Goal: Information Seeking & Learning: Learn about a topic

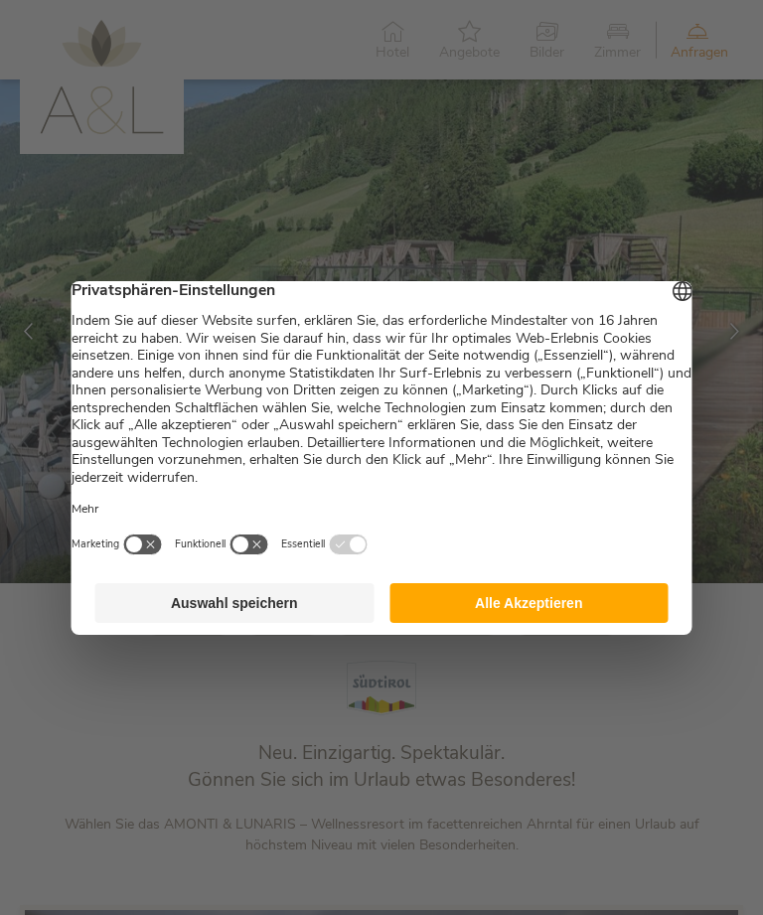
click at [573, 614] on button "Alle Akzeptieren" at bounding box center [528, 603] width 279 height 40
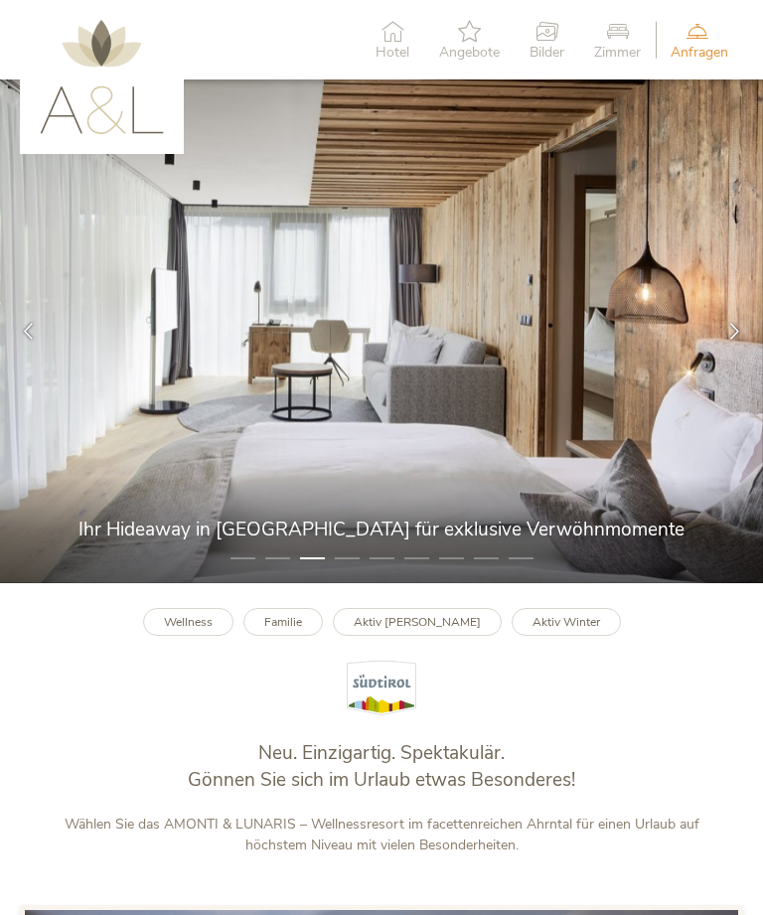
click at [337, 568] on li "4" at bounding box center [347, 558] width 25 height 20
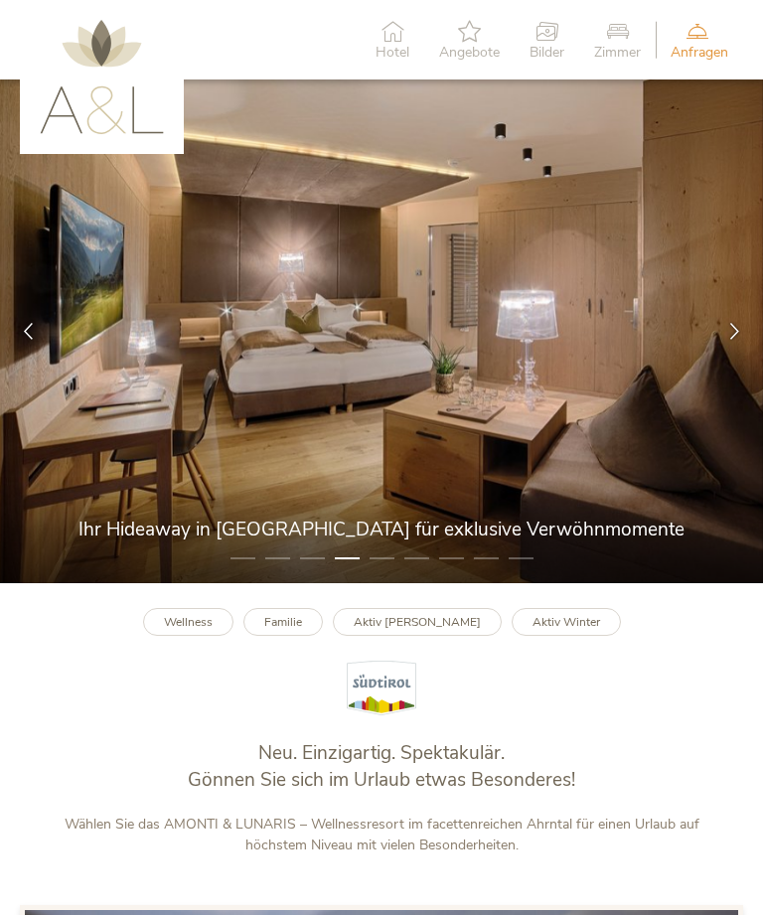
click at [381, 568] on li "5" at bounding box center [382, 558] width 25 height 20
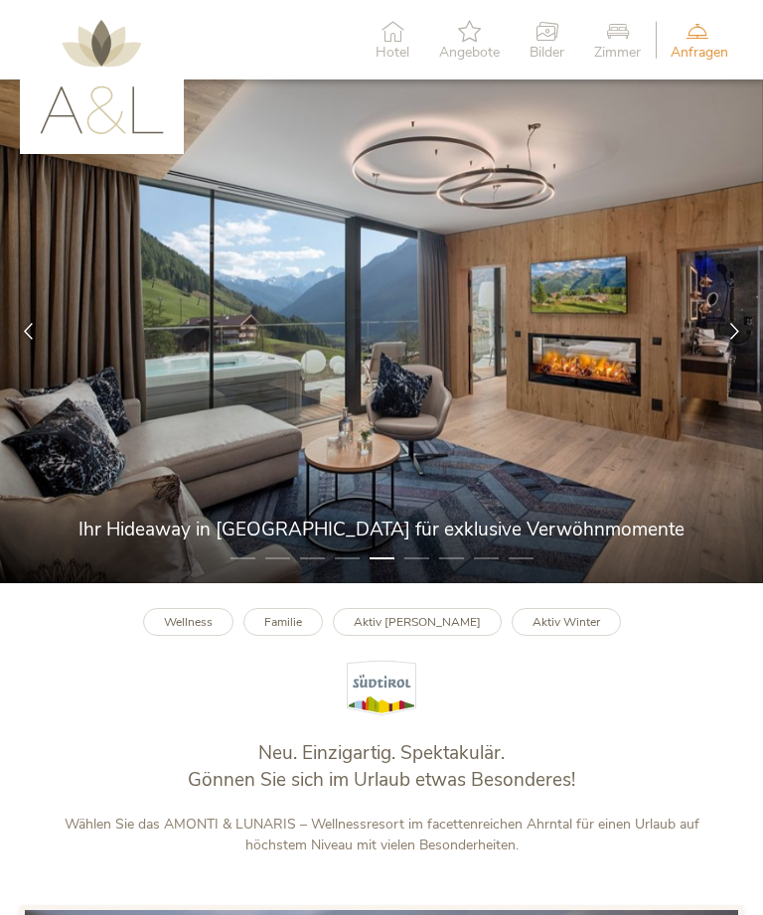
click at [419, 568] on li "6" at bounding box center [416, 558] width 25 height 20
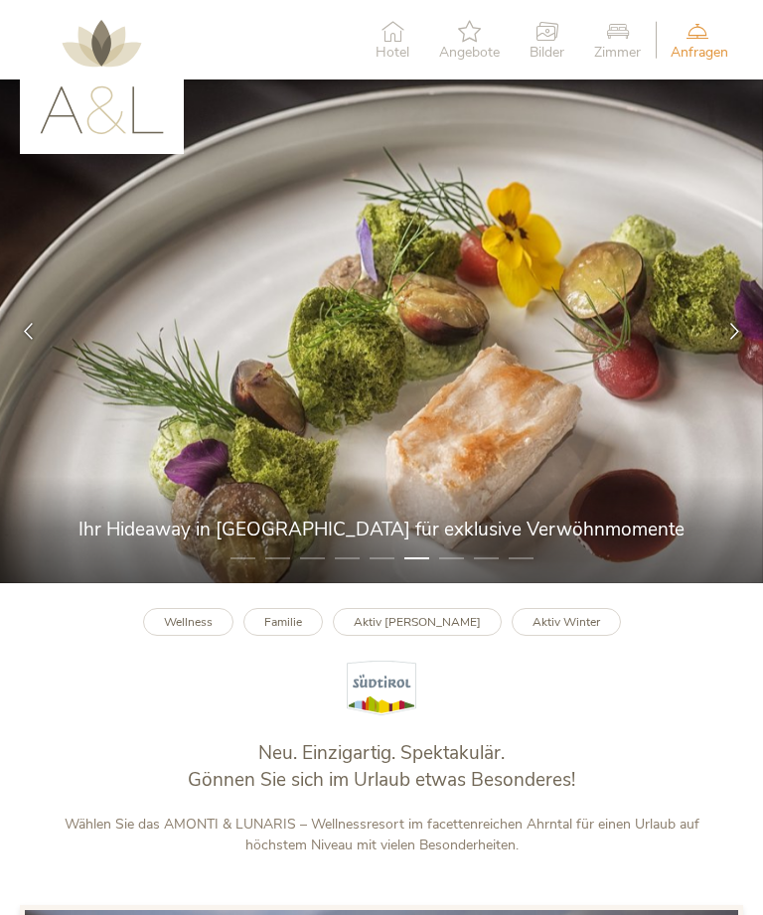
click at [450, 568] on li "7" at bounding box center [451, 558] width 25 height 20
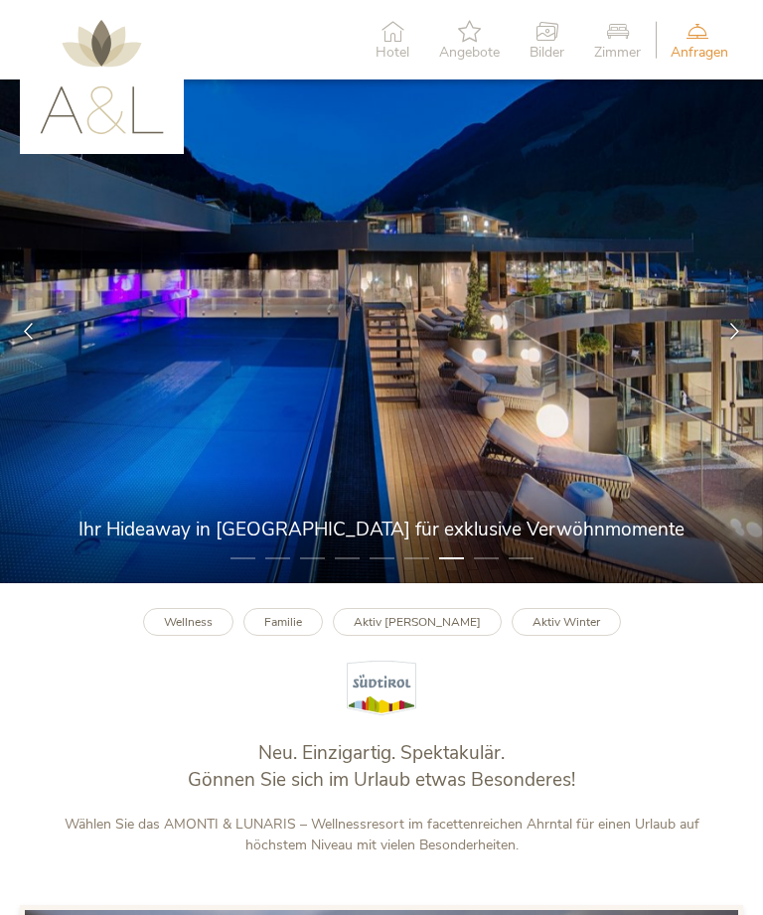
click at [484, 568] on li "8" at bounding box center [486, 558] width 25 height 20
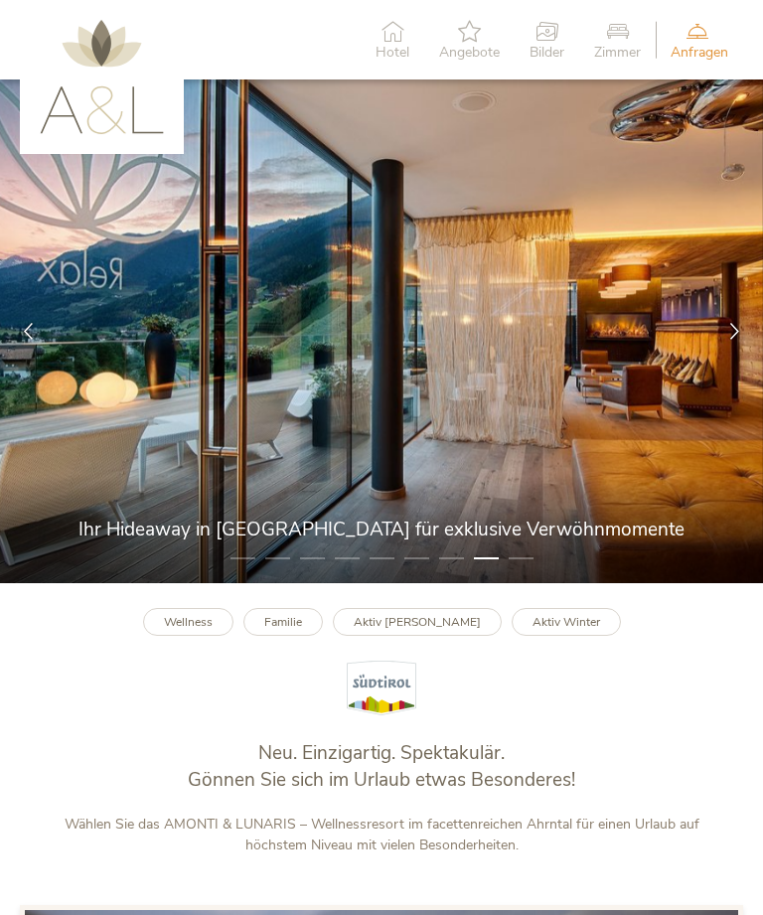
click at [523, 568] on li "9" at bounding box center [521, 558] width 25 height 20
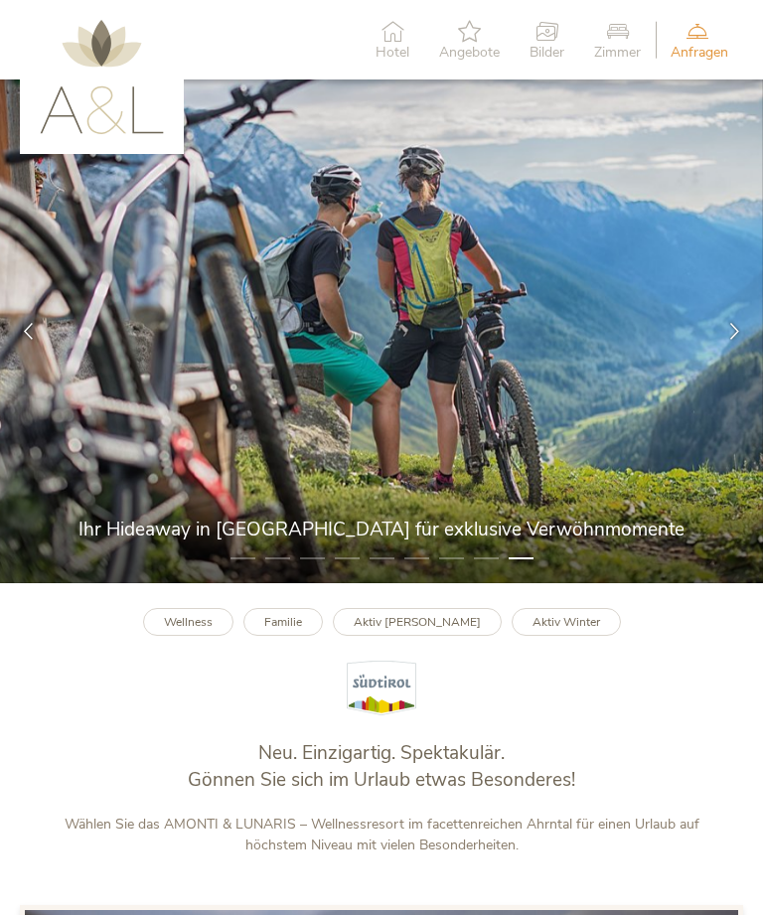
click at [622, 28] on icon at bounding box center [617, 31] width 47 height 22
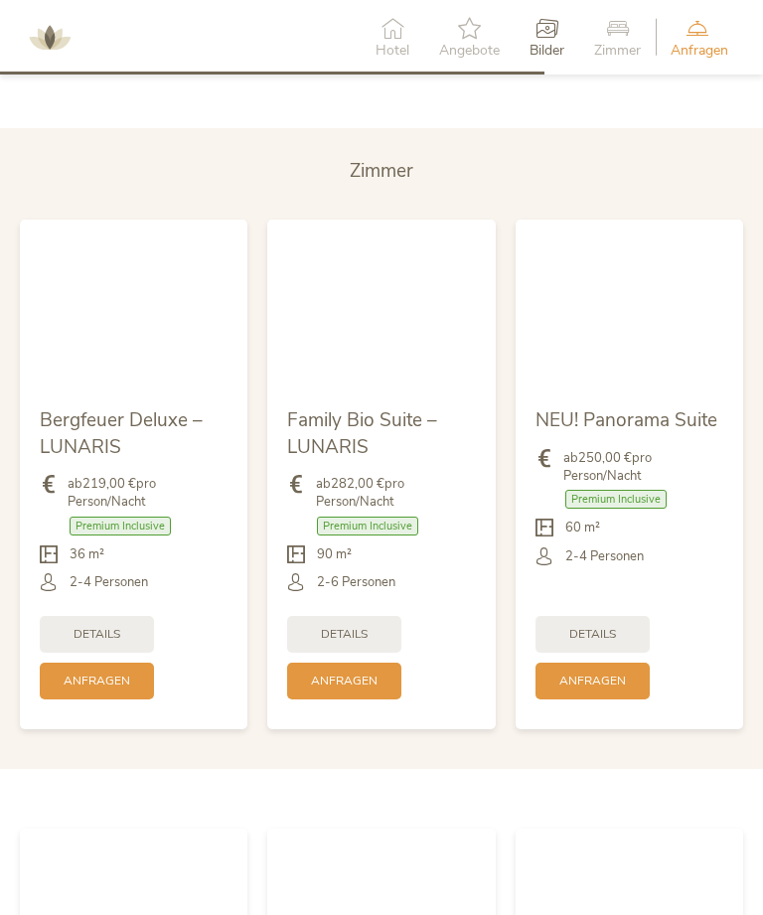
scroll to position [3614, 0]
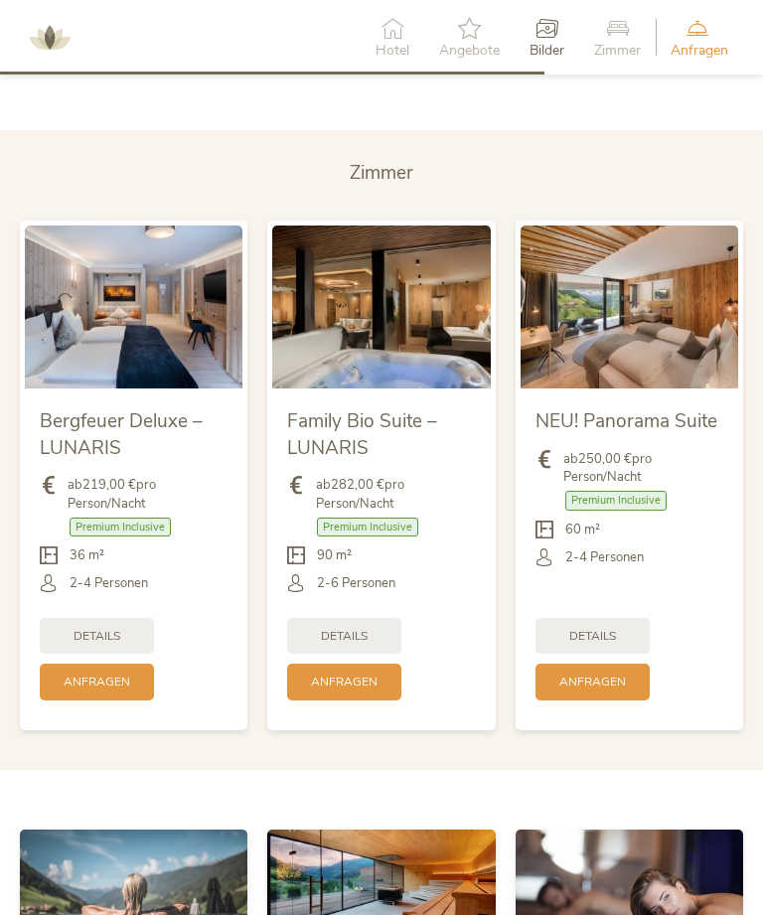
click at [94, 645] on span "Details" at bounding box center [97, 636] width 47 height 17
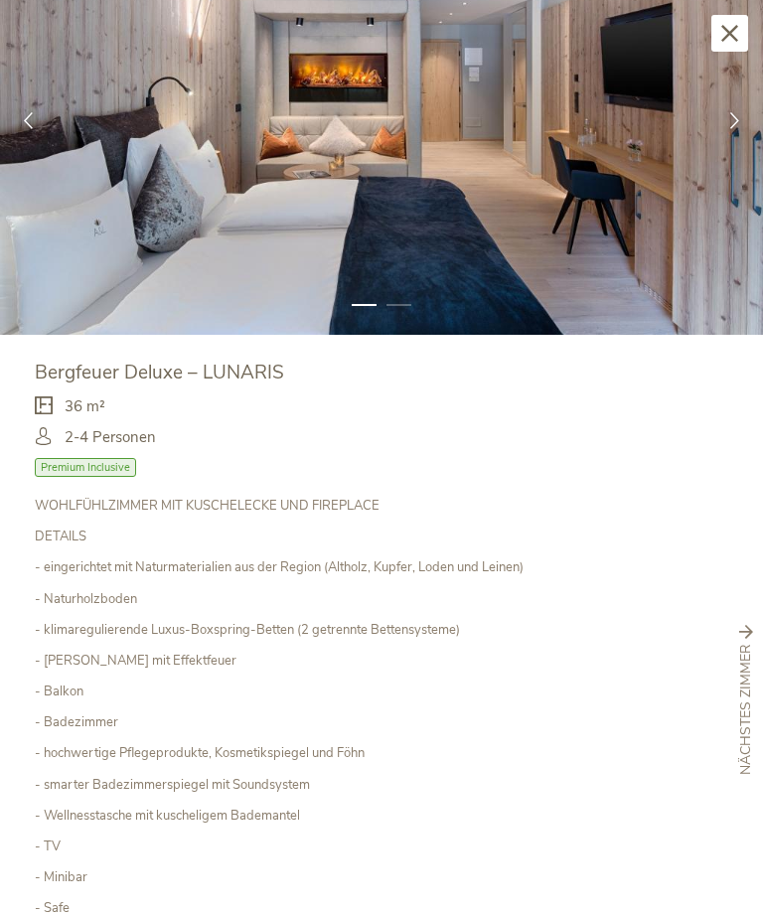
scroll to position [93, 0]
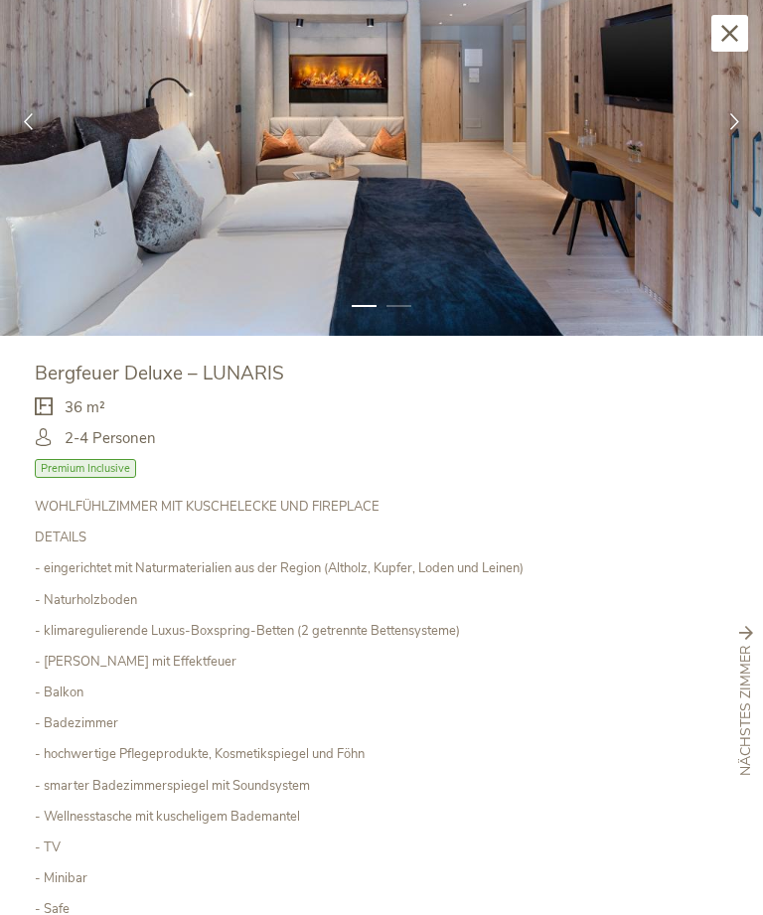
click at [104, 465] on span "Premium Inclusive" at bounding box center [85, 468] width 101 height 19
click at [721, 33] on icon at bounding box center [729, 33] width 17 height 17
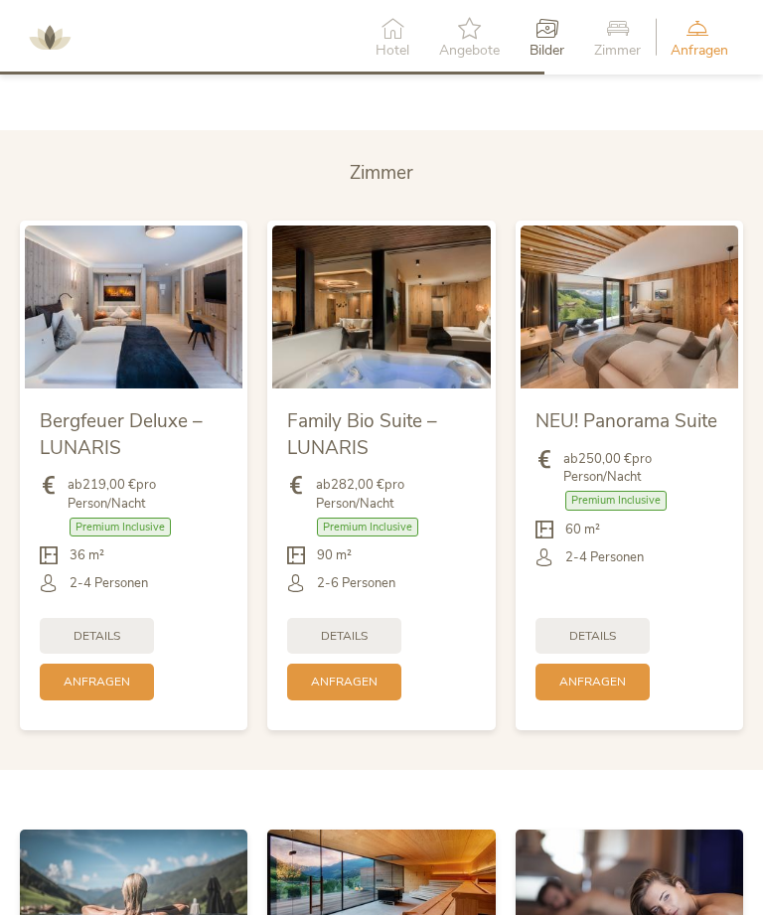
click at [384, 80] on li "2" at bounding box center [382, 71] width 25 height 20
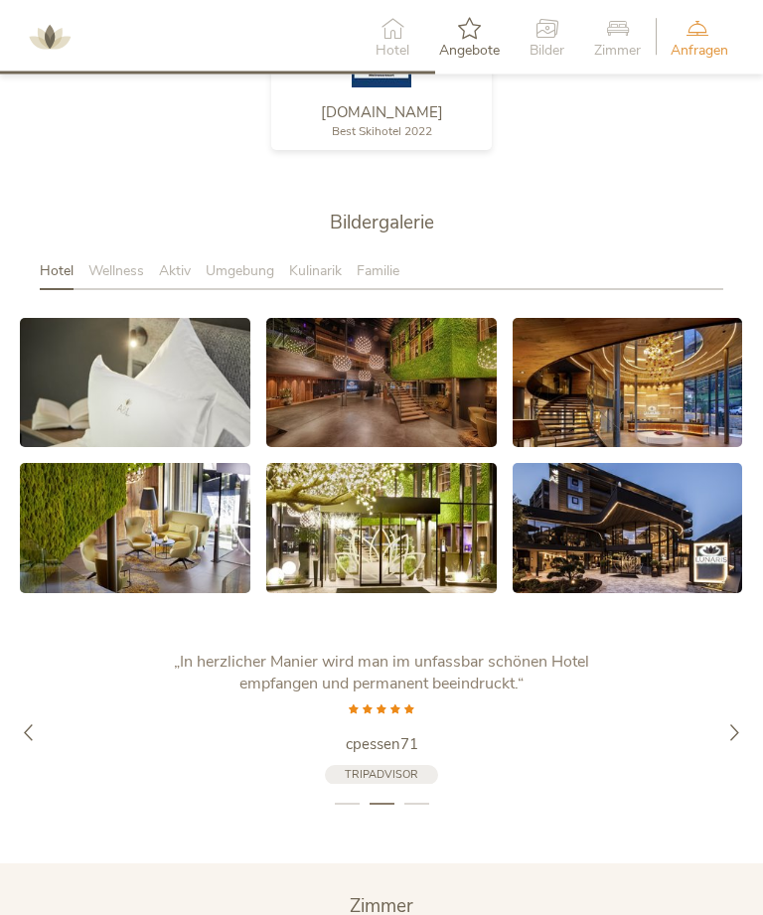
scroll to position [2903, 0]
click at [742, 740] on icon at bounding box center [734, 731] width 17 height 17
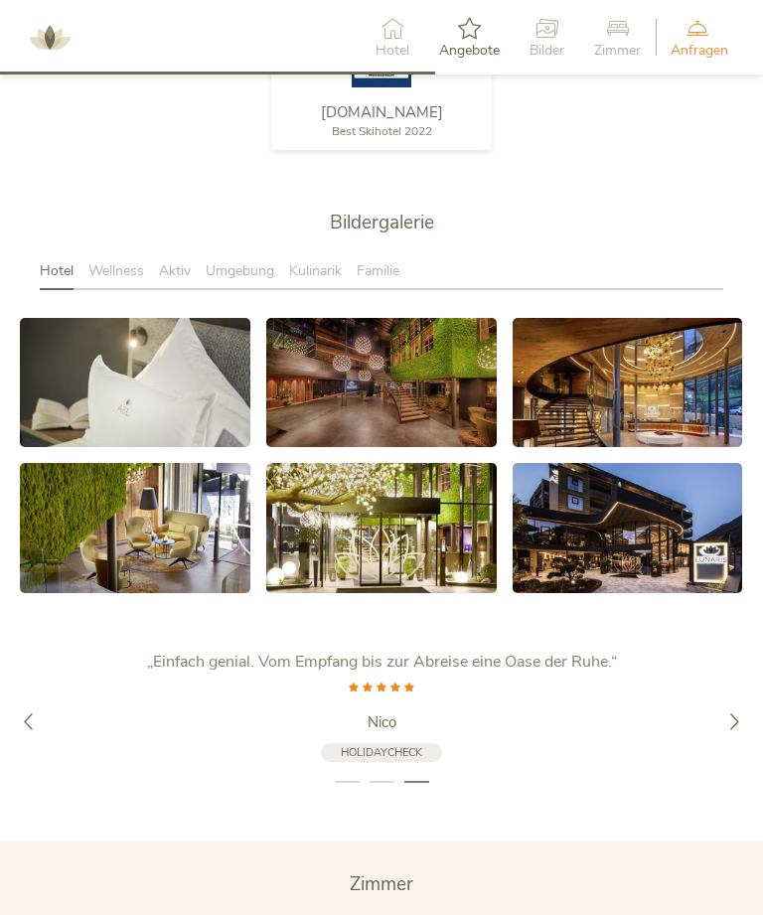
click at [738, 719] on div at bounding box center [734, 720] width 57 height 57
click at [119, 280] on span "Wellness" at bounding box center [116, 270] width 56 height 19
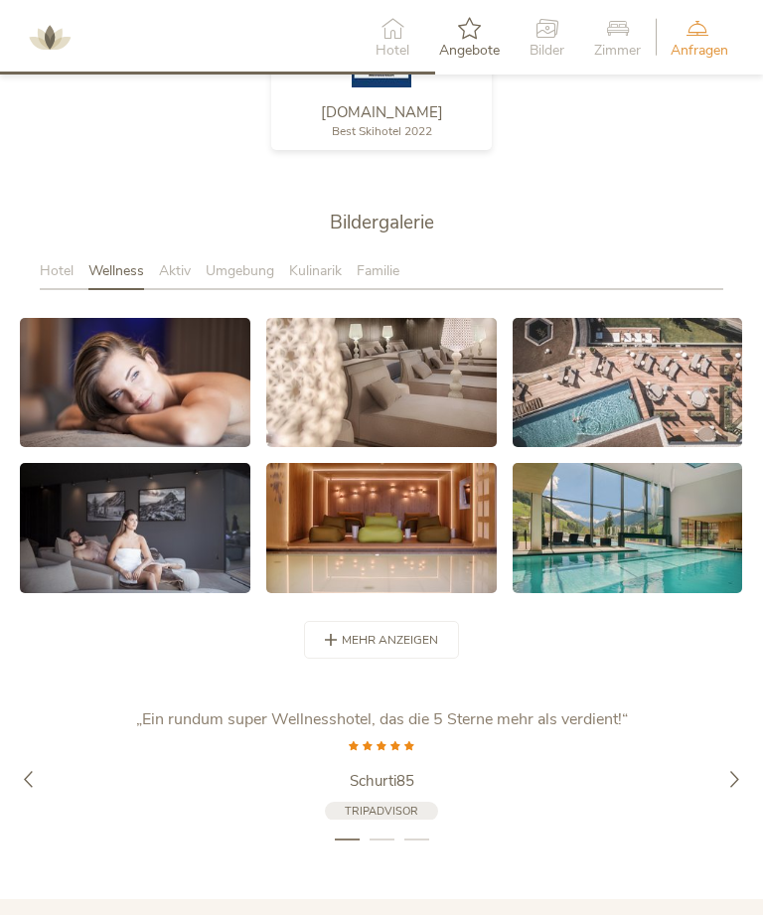
click at [171, 280] on span "Aktiv" at bounding box center [175, 270] width 32 height 19
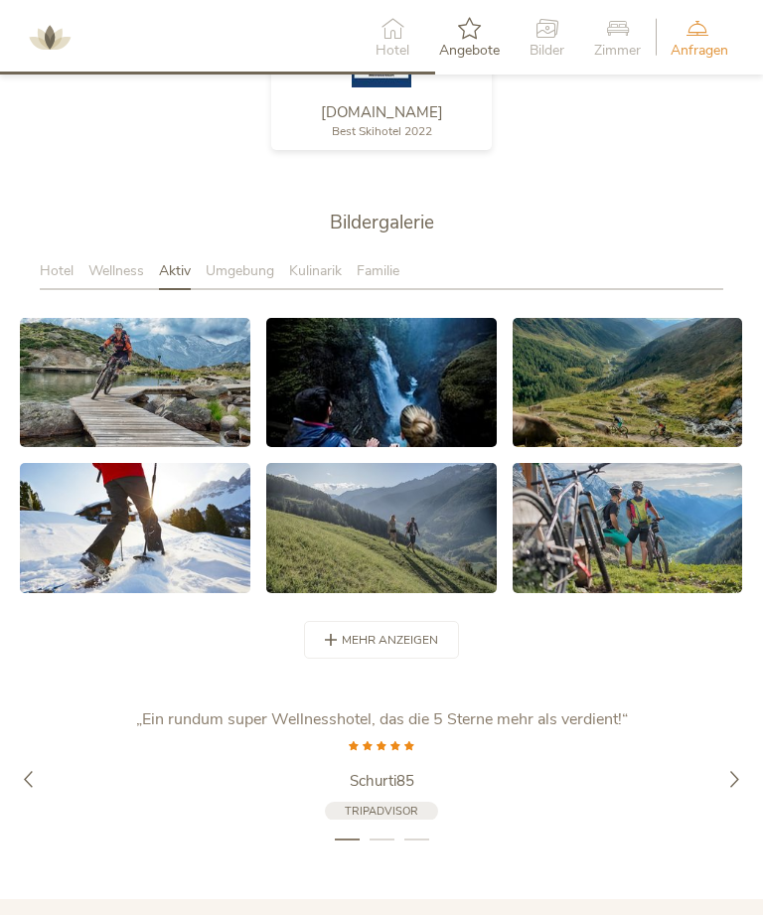
click at [251, 280] on span "Umgebung" at bounding box center [240, 270] width 69 height 19
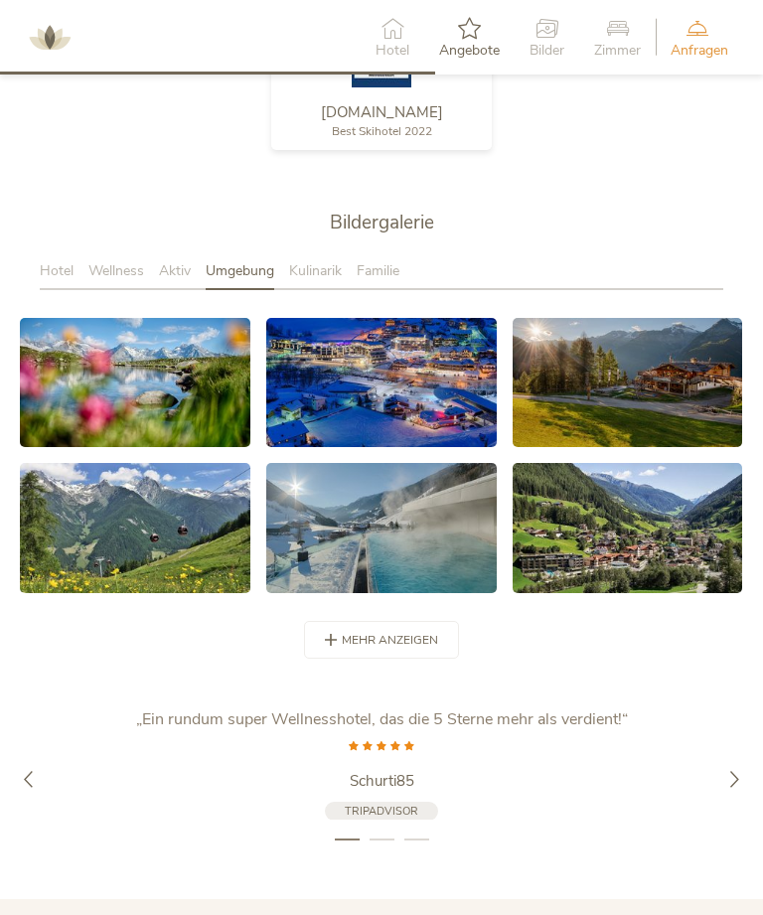
click at [429, 403] on link at bounding box center [381, 382] width 230 height 129
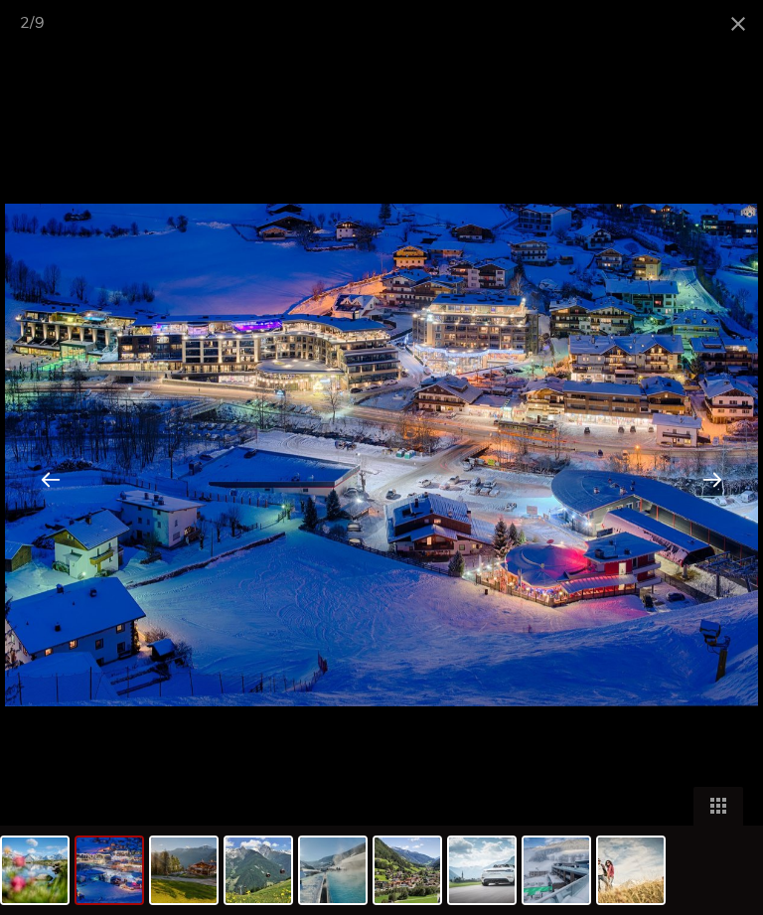
click at [709, 510] on div at bounding box center [712, 479] width 62 height 62
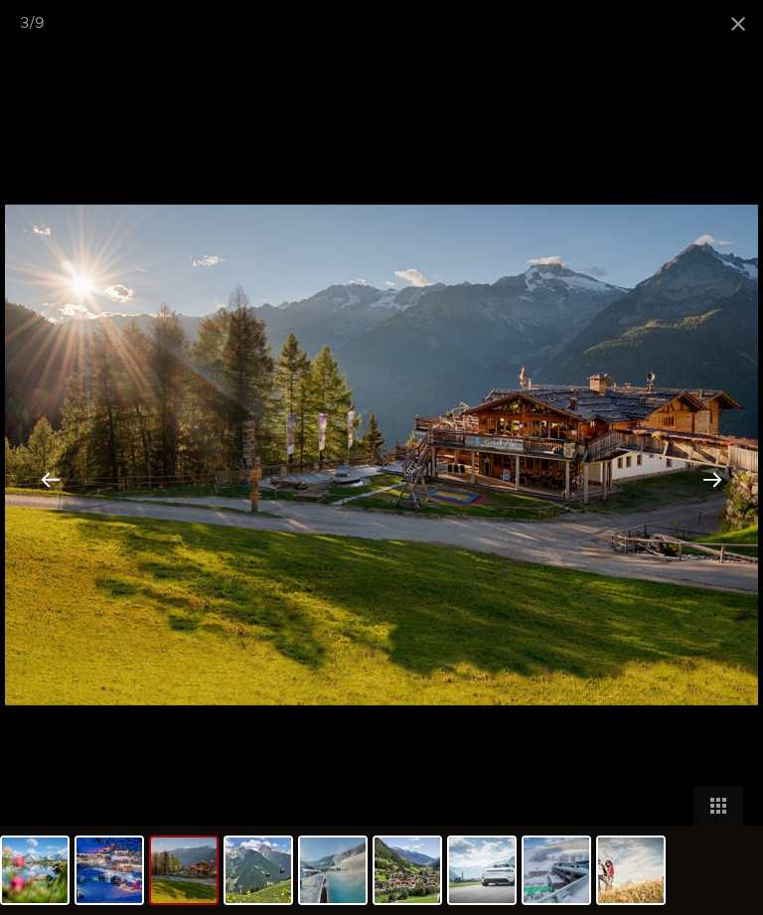
click at [708, 510] on div at bounding box center [712, 479] width 62 height 62
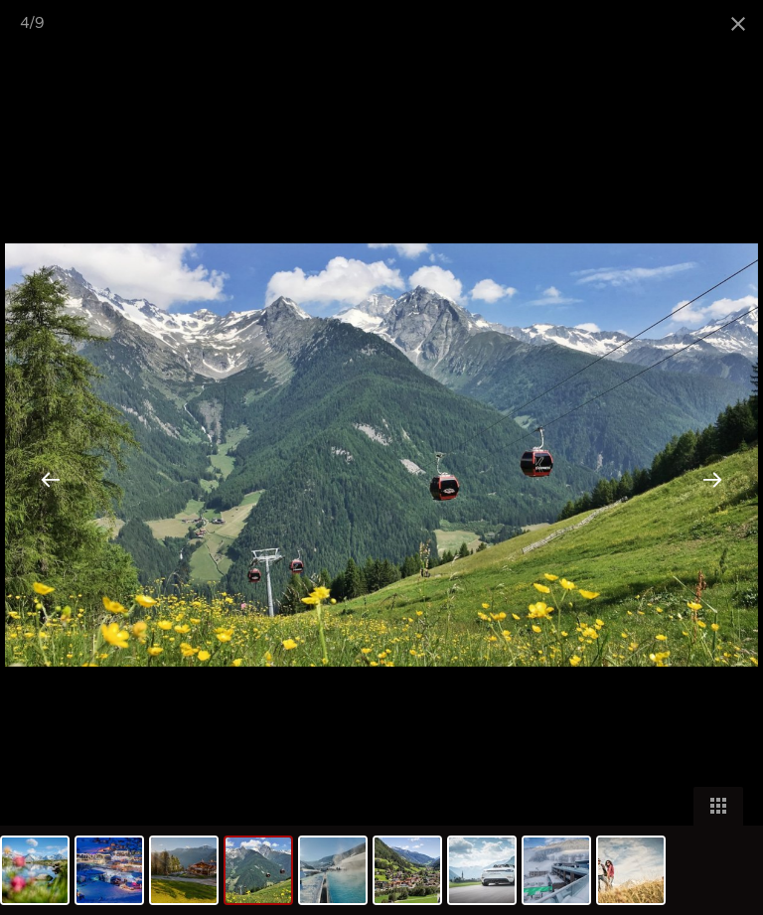
click at [722, 506] on div at bounding box center [712, 479] width 62 height 62
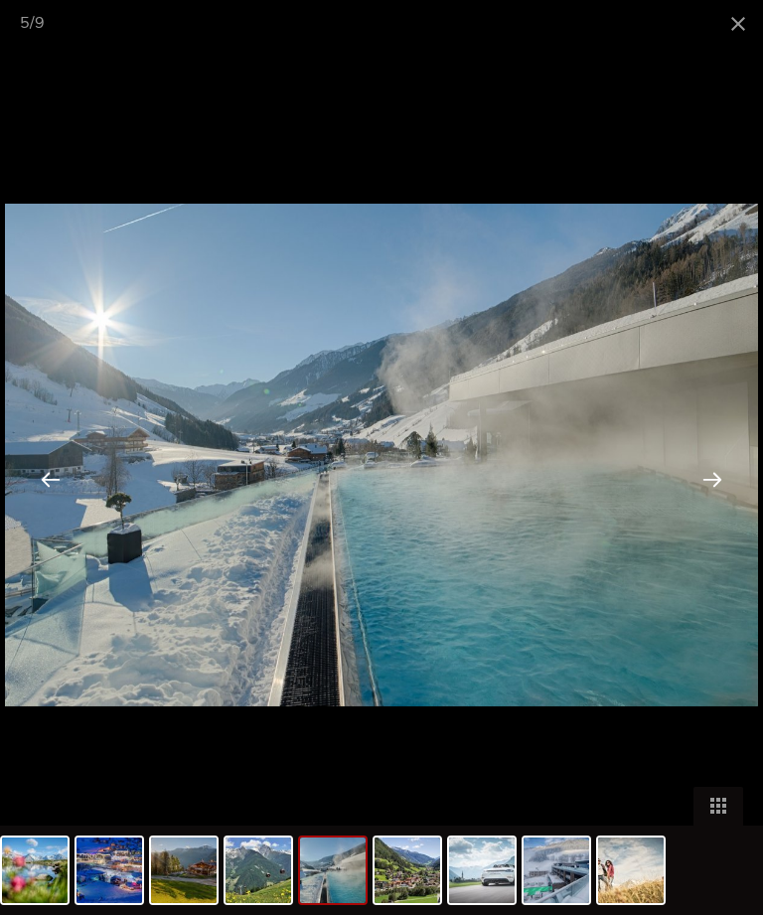
click at [719, 504] on div at bounding box center [712, 479] width 62 height 62
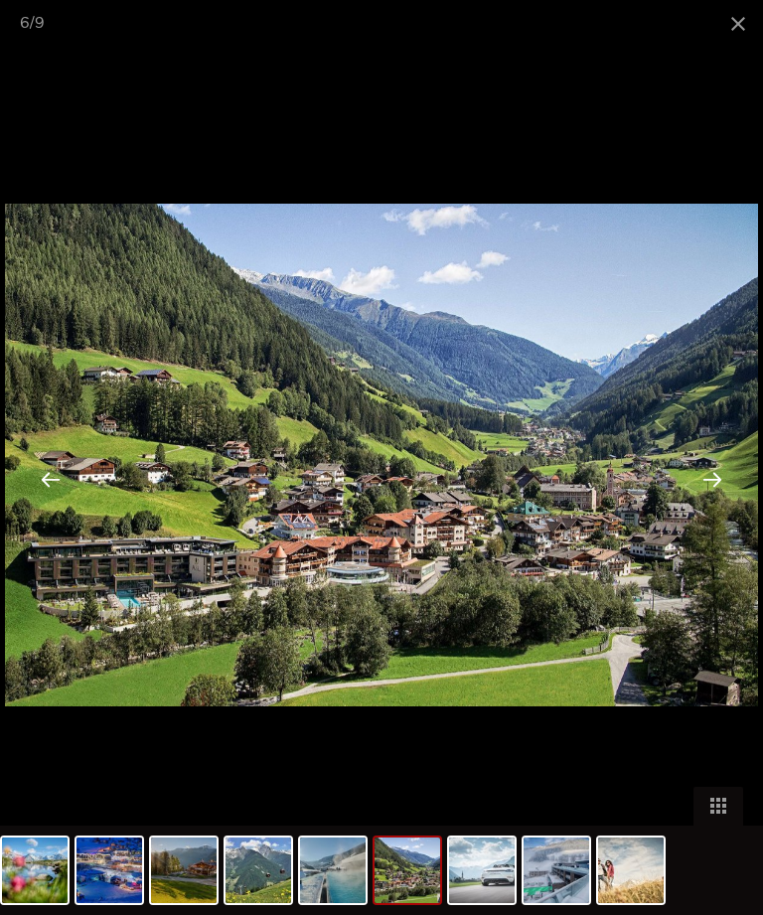
click at [708, 505] on div at bounding box center [712, 479] width 62 height 62
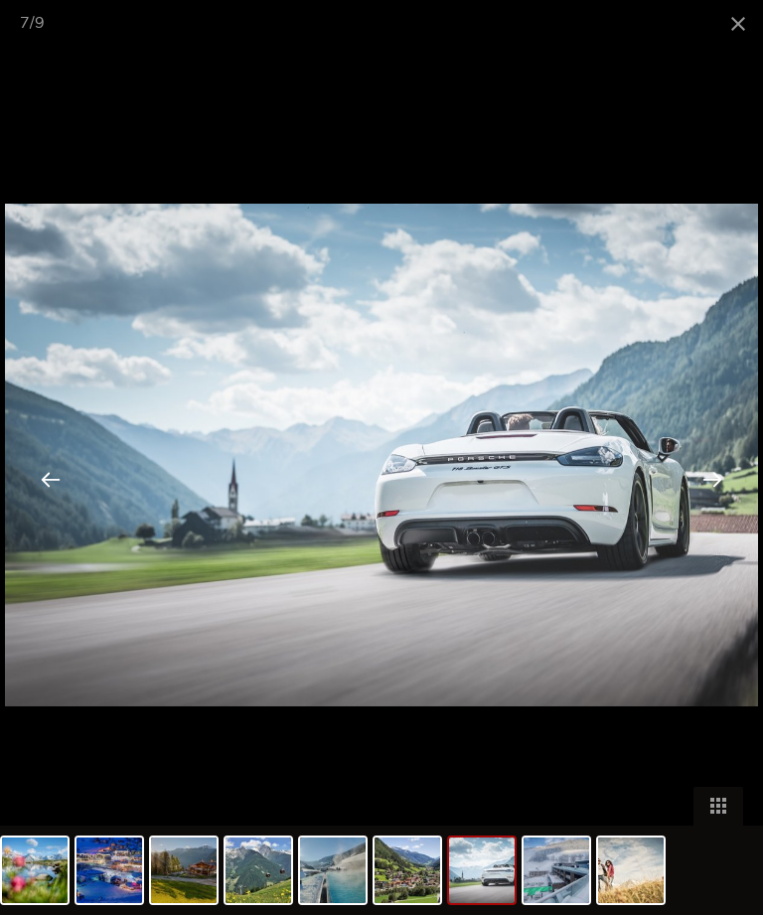
click at [712, 495] on div at bounding box center [712, 479] width 62 height 62
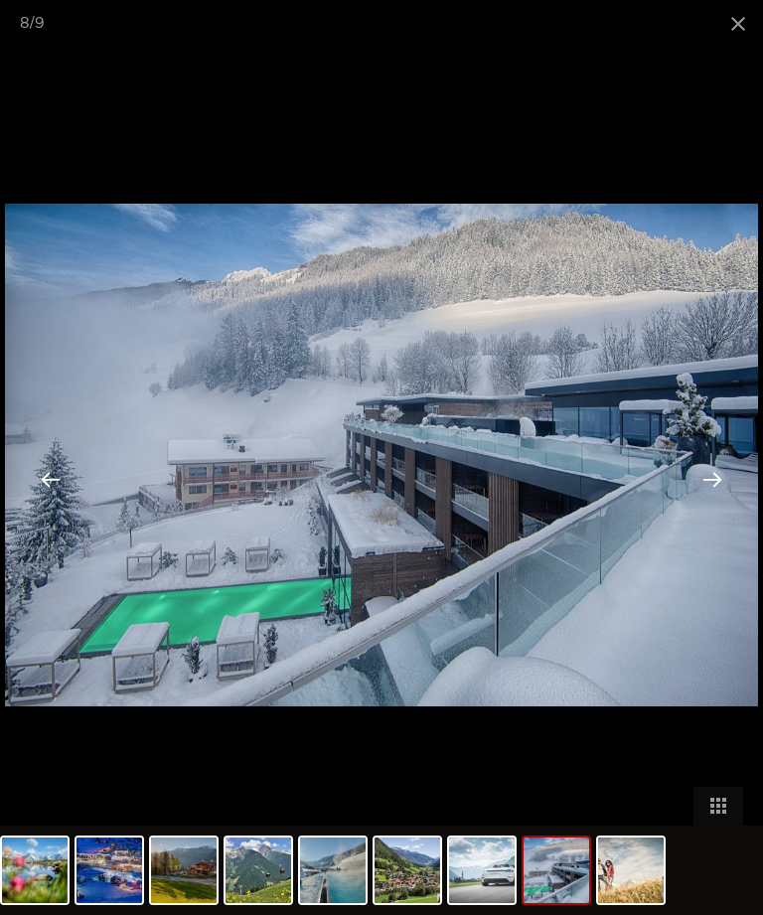
click at [711, 499] on div at bounding box center [712, 479] width 62 height 62
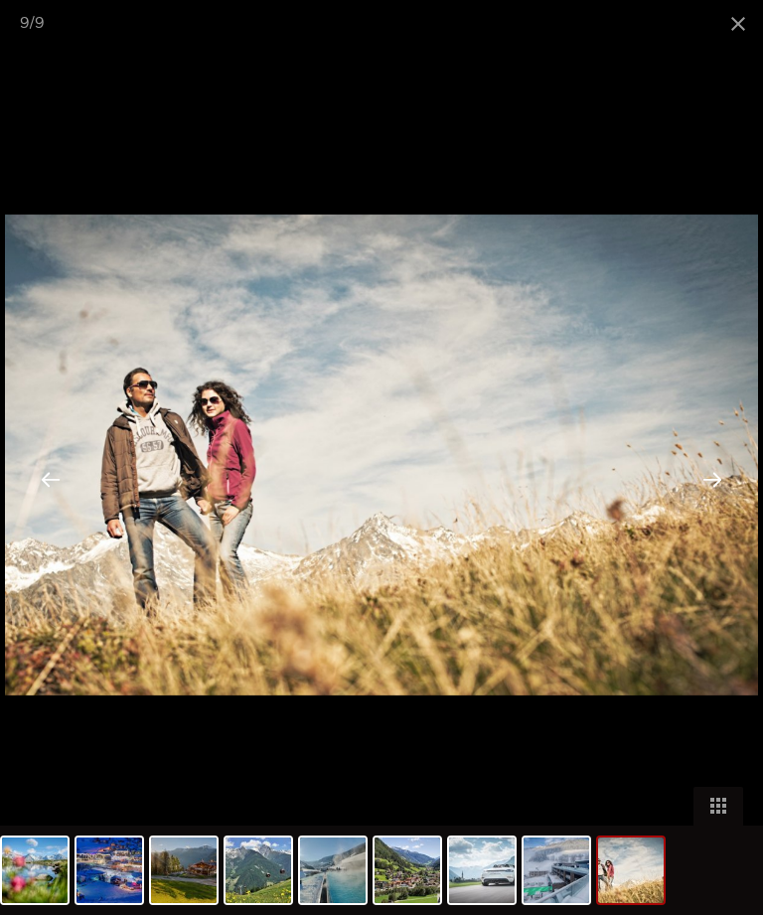
click at [717, 497] on div at bounding box center [712, 479] width 62 height 62
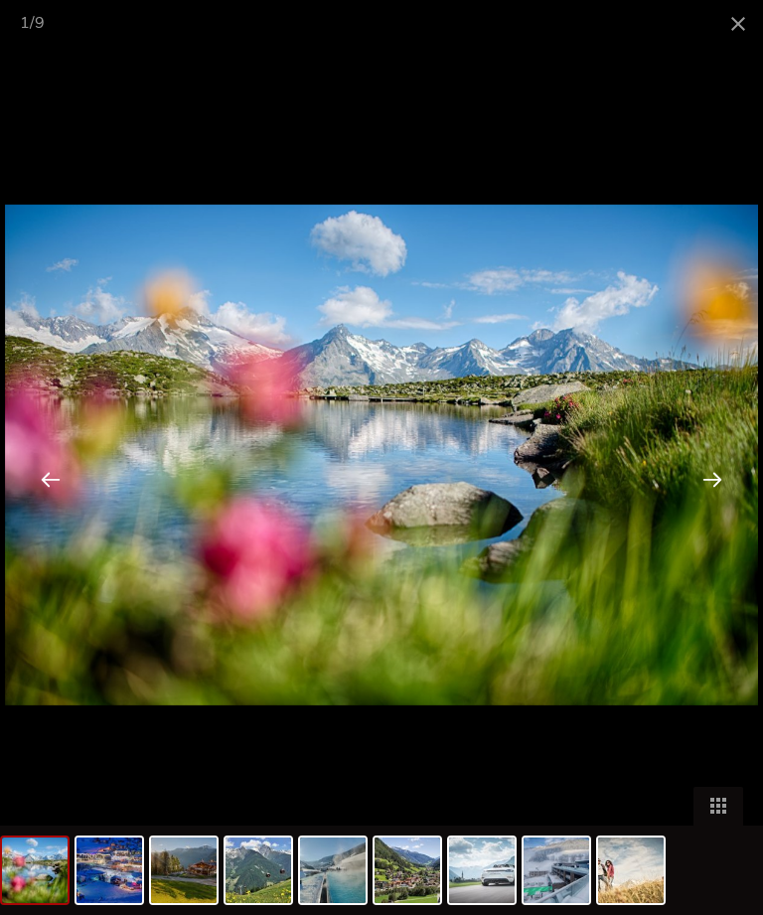
click at [734, 494] on div at bounding box center [712, 479] width 62 height 62
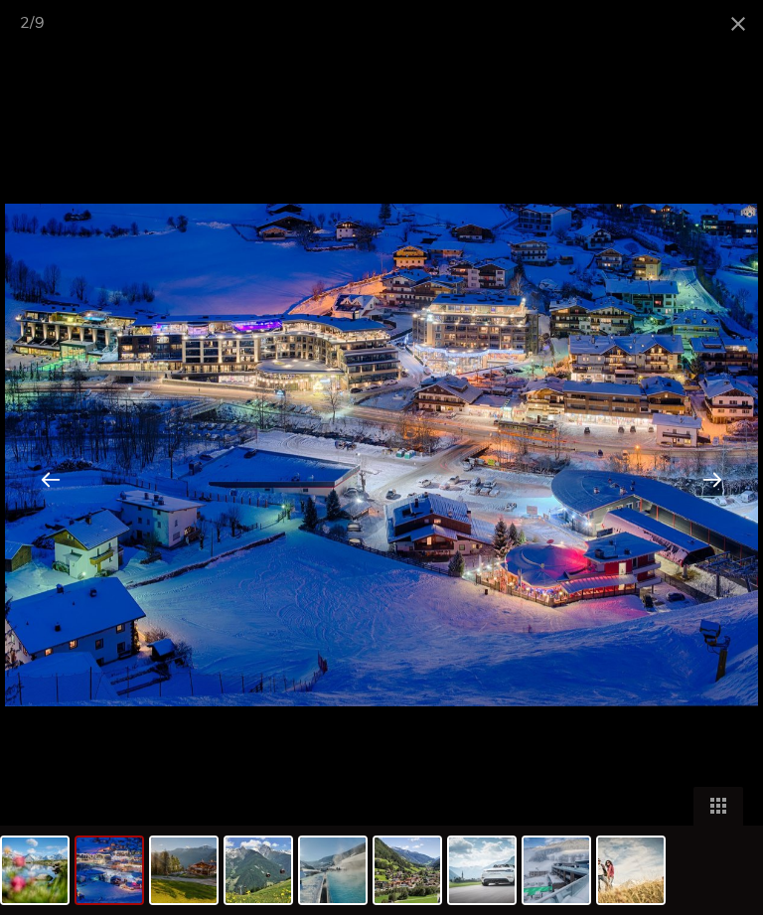
click at [723, 20] on span at bounding box center [738, 23] width 50 height 47
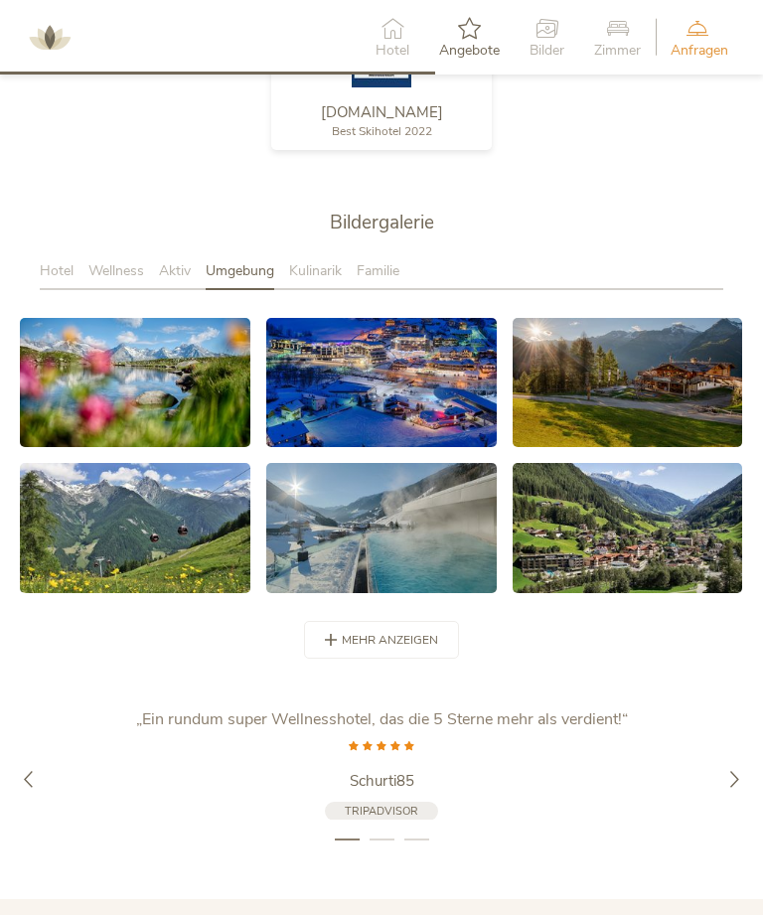
click at [322, 280] on span "Kulinarik" at bounding box center [315, 270] width 53 height 19
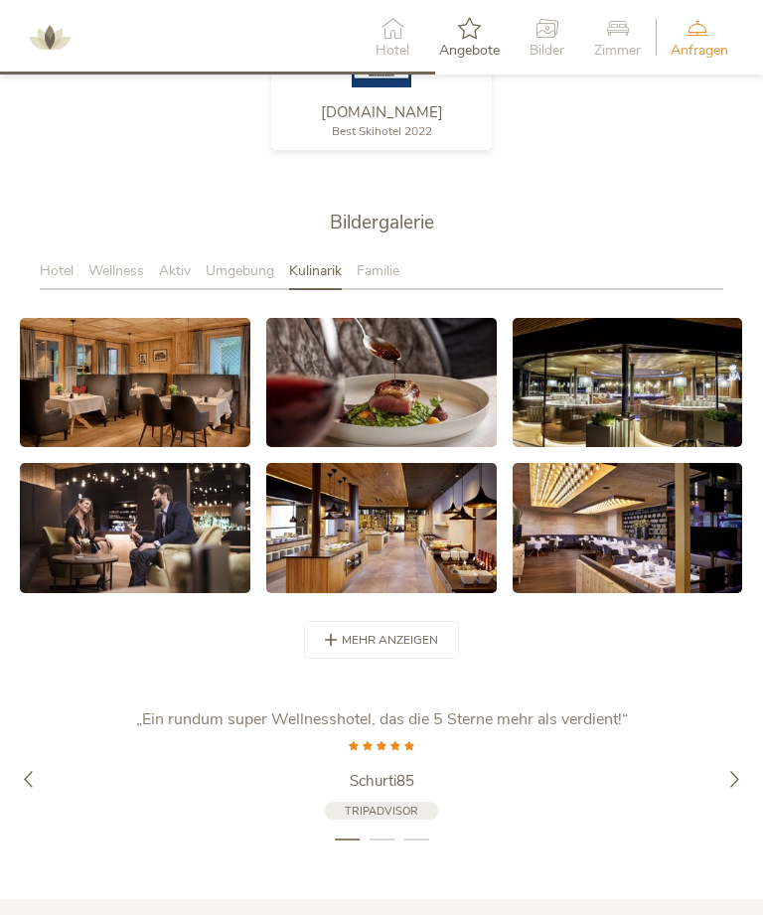
click at [380, 280] on span "Familie" at bounding box center [378, 270] width 43 height 19
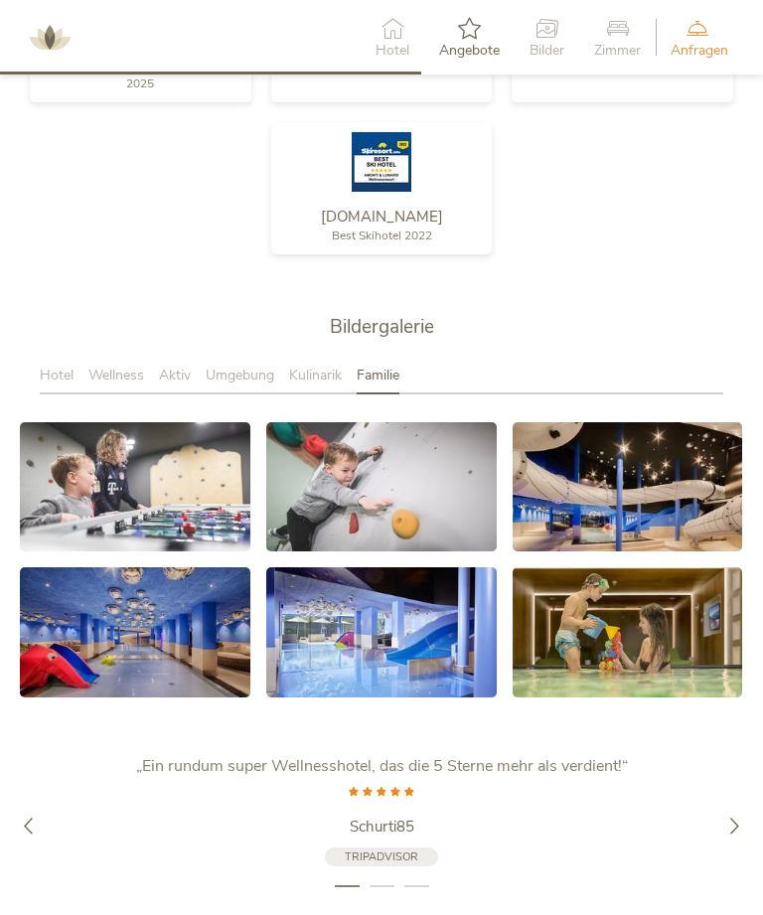
click at [461, 23] on icon at bounding box center [469, 28] width 61 height 22
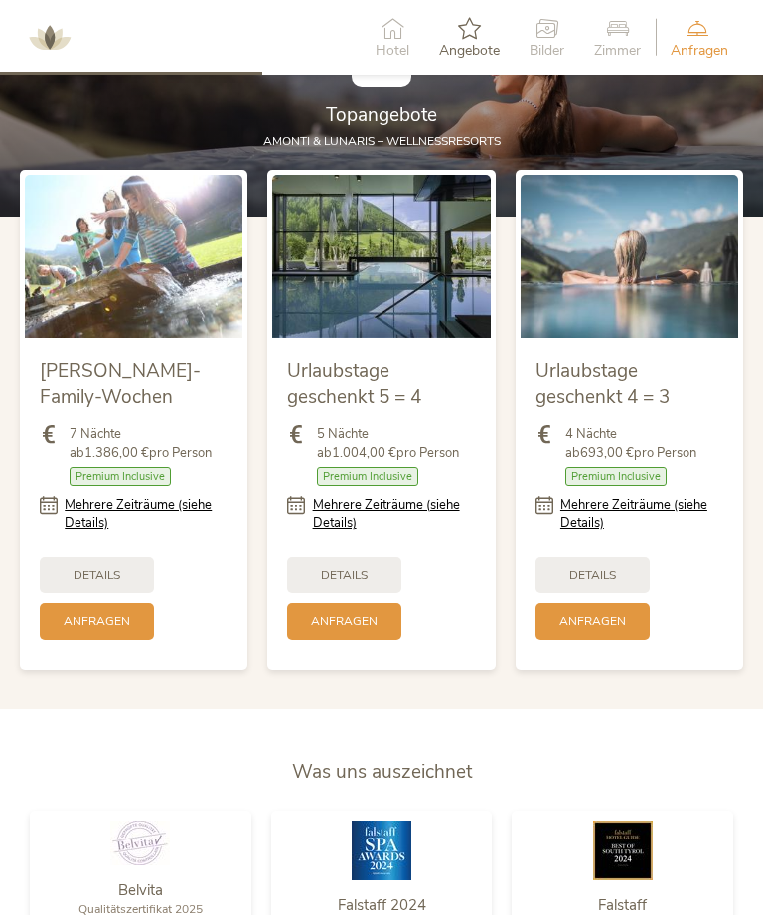
scroll to position [1718, 0]
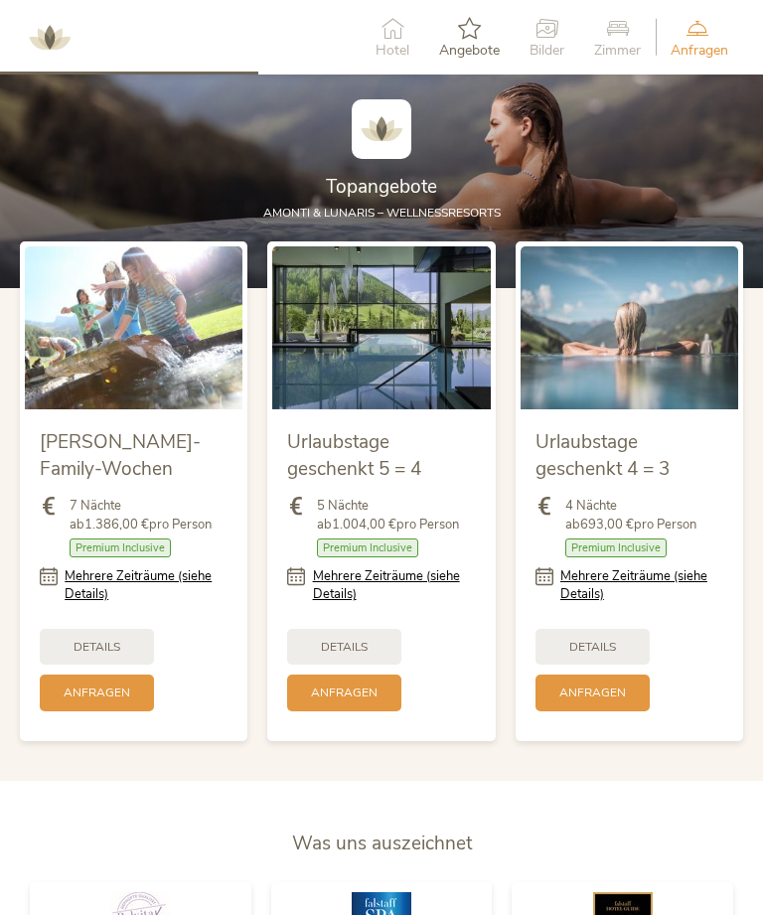
click at [596, 656] on span "Details" at bounding box center [592, 647] width 47 height 17
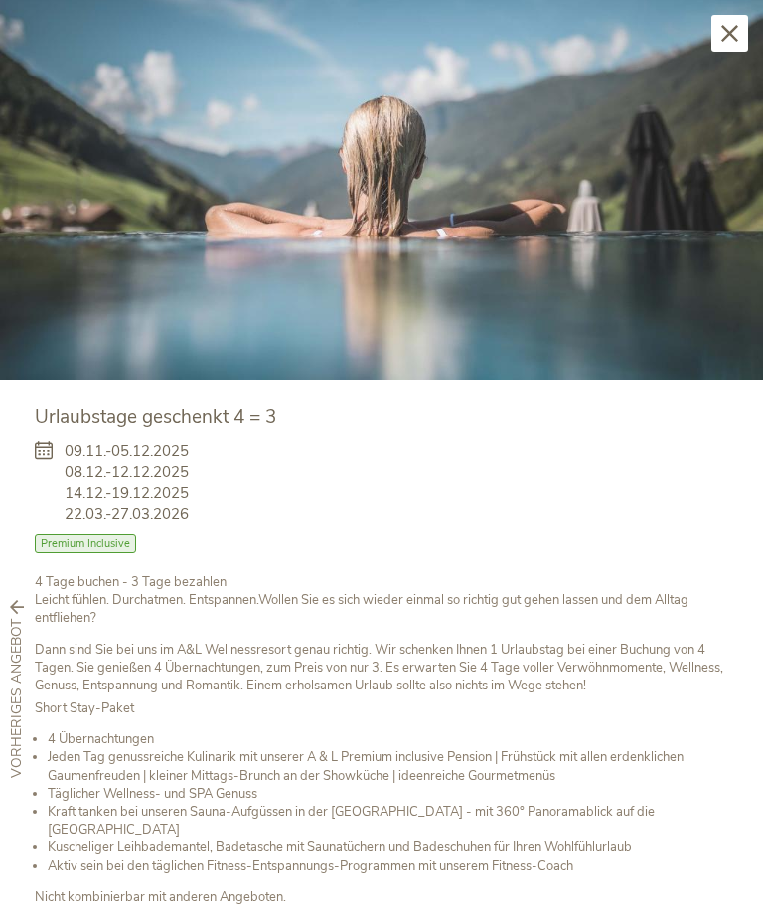
scroll to position [49, 0]
click at [723, 36] on icon at bounding box center [729, 33] width 17 height 17
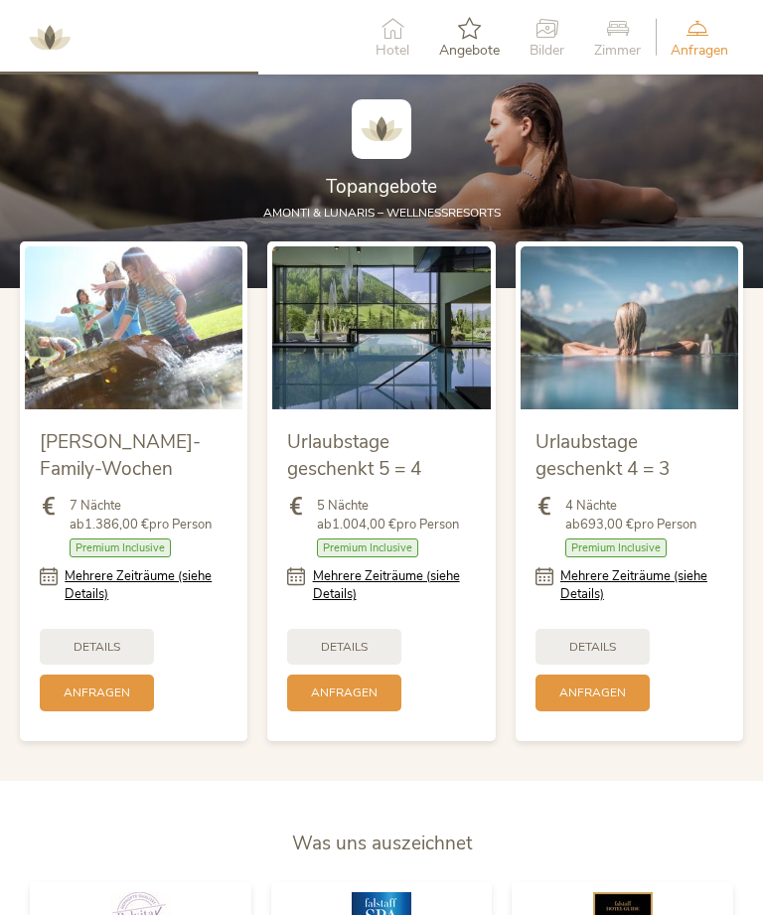
click at [99, 656] on span "Details" at bounding box center [97, 647] width 47 height 17
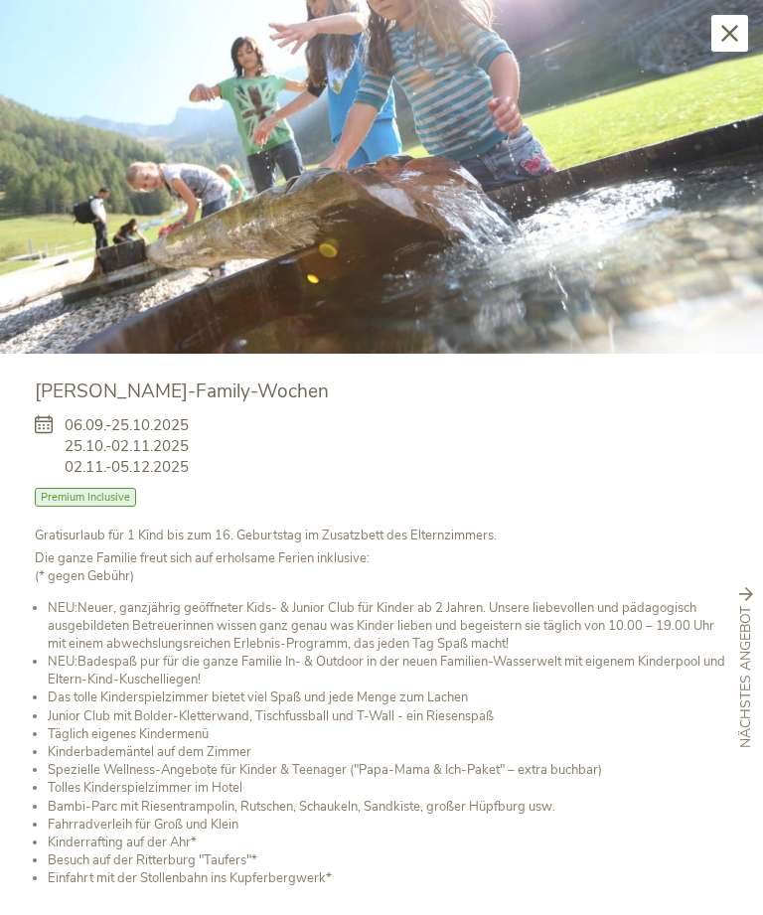
scroll to position [74, 0]
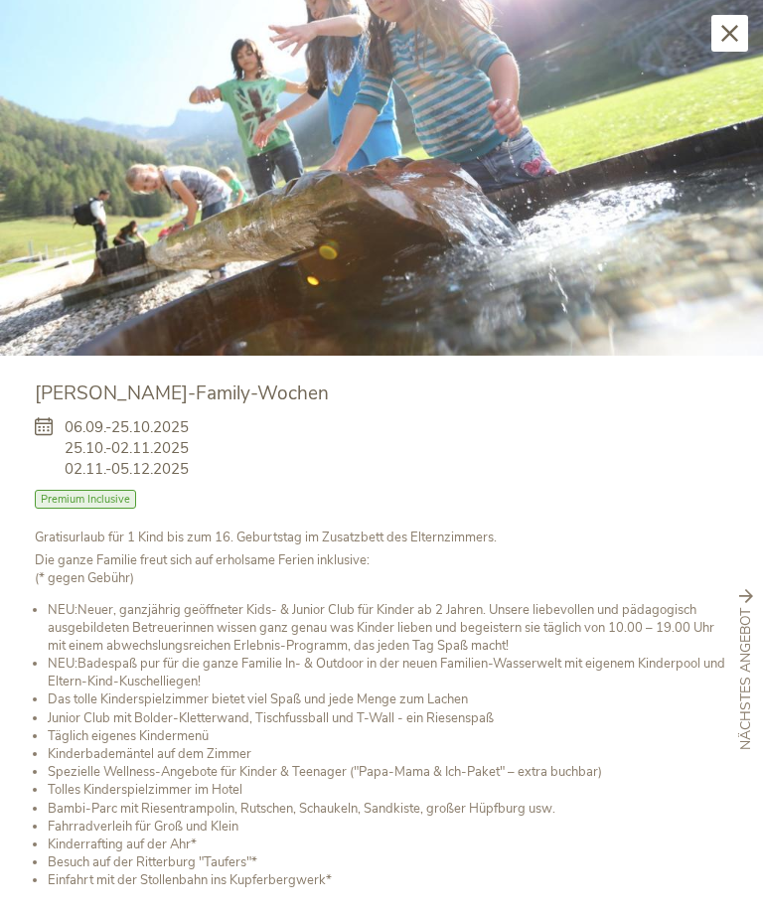
click at [723, 38] on icon at bounding box center [729, 33] width 17 height 17
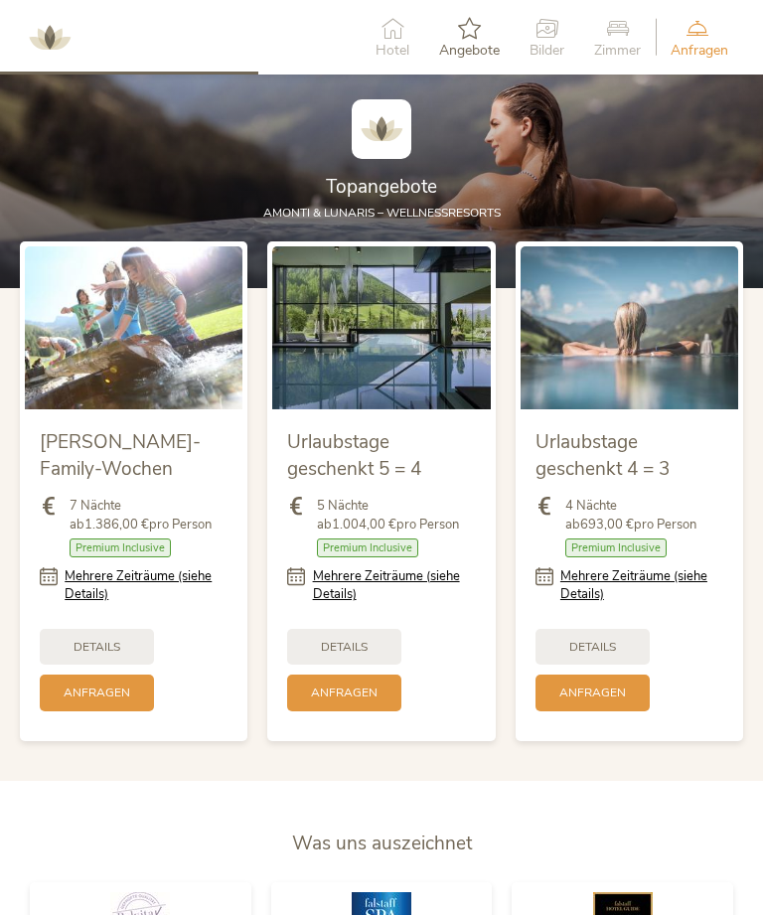
click at [353, 656] on span "Details" at bounding box center [344, 647] width 47 height 17
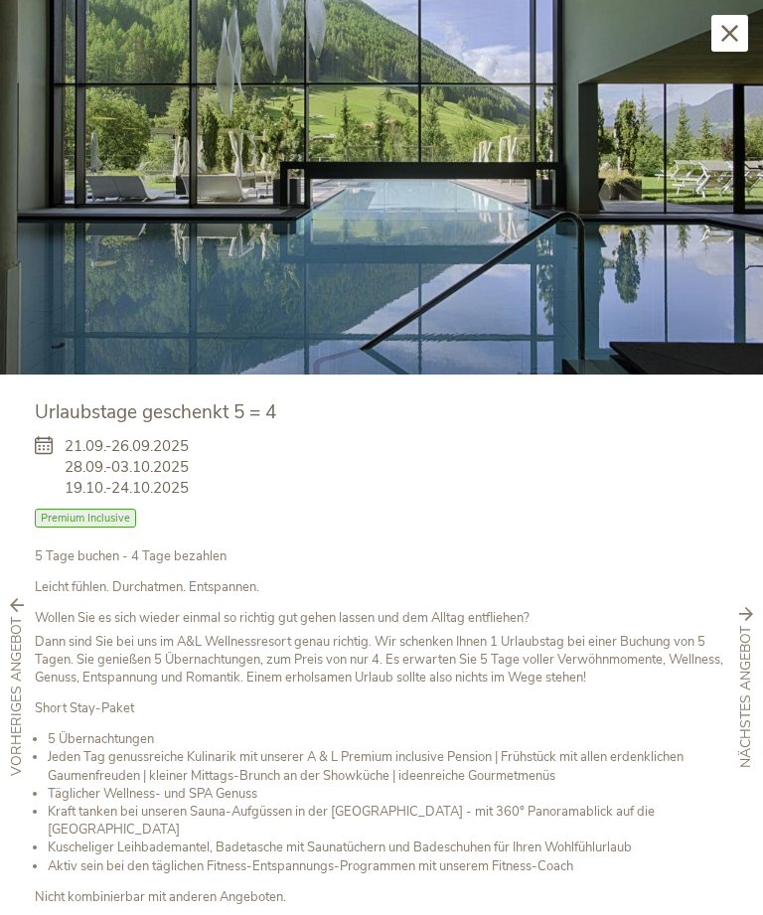
scroll to position [54, 0]
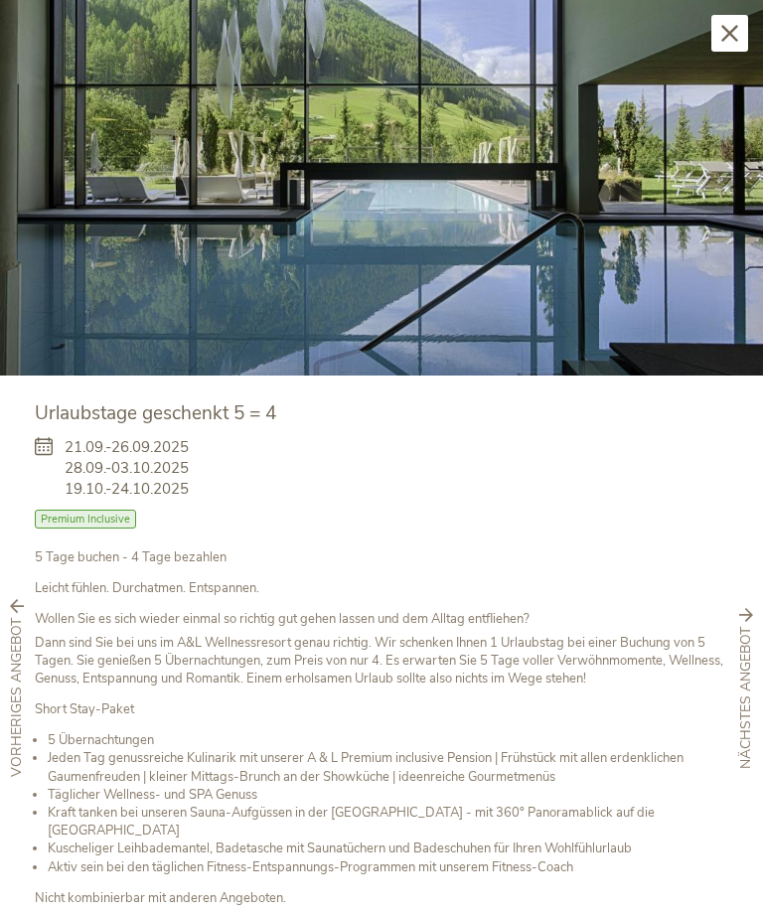
click at [733, 33] on icon at bounding box center [729, 33] width 17 height 17
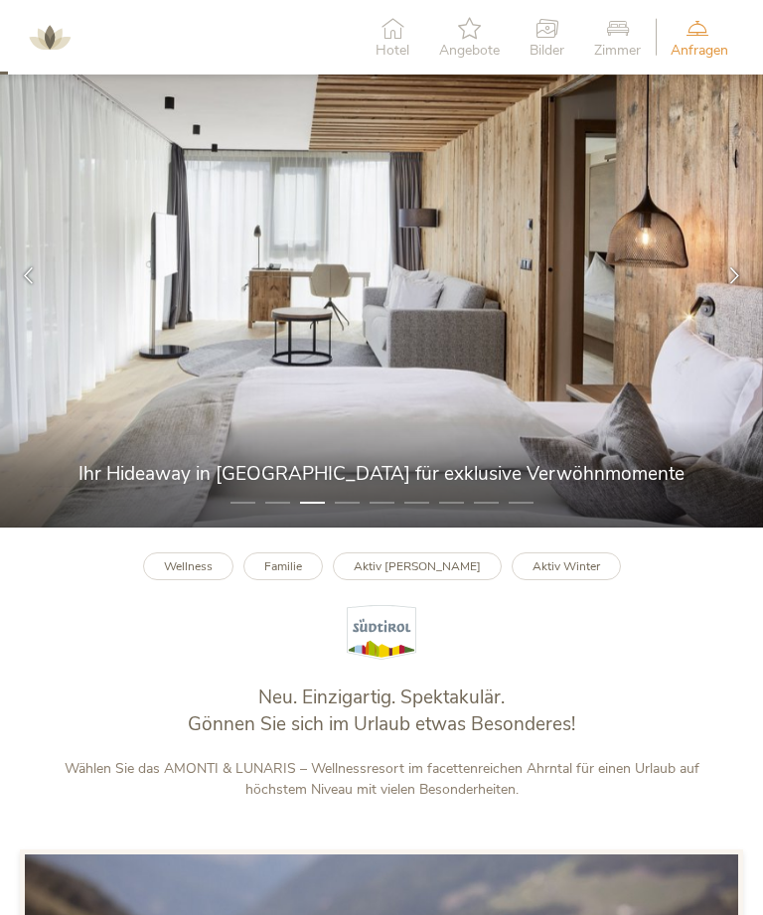
scroll to position [0, 0]
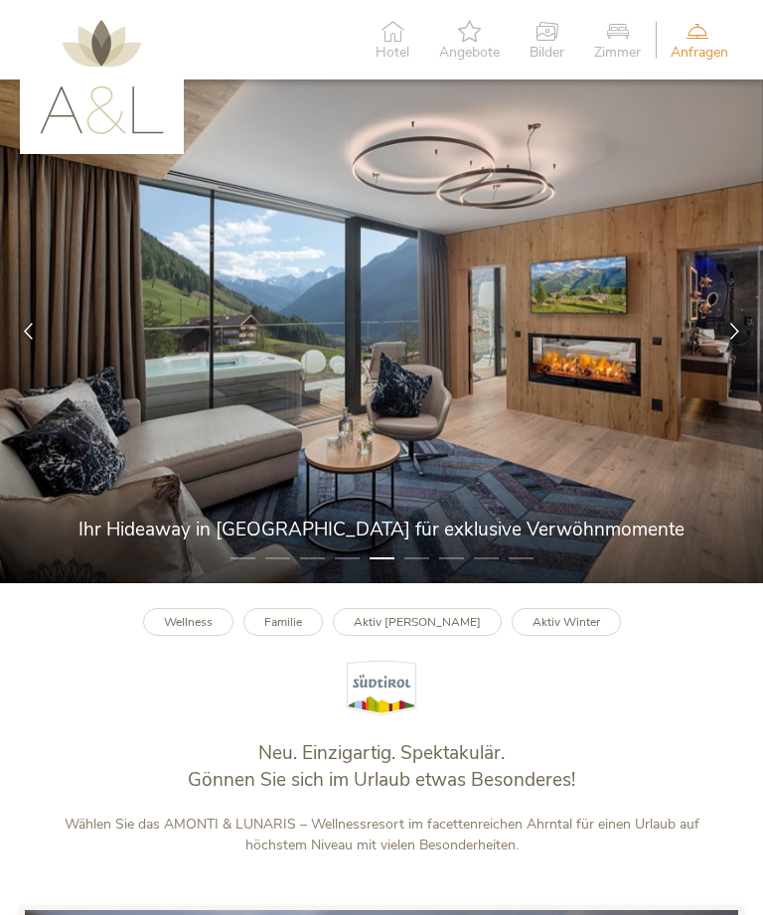
click at [414, 637] on link "Aktiv Sommer" at bounding box center [417, 622] width 169 height 29
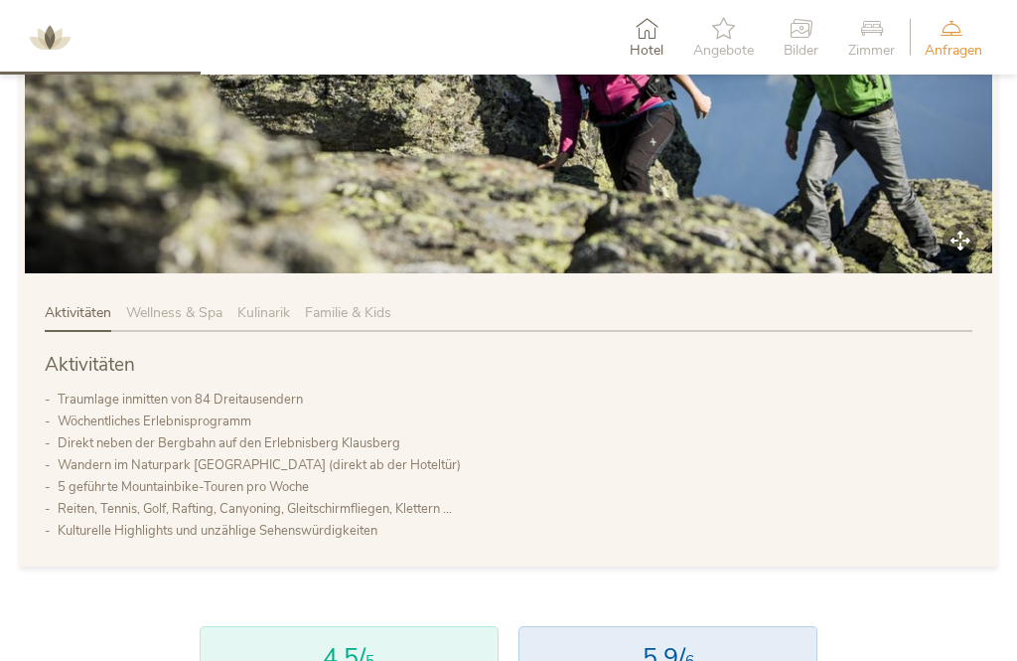
scroll to position [1109, 0]
